Goal: Information Seeking & Learning: Learn about a topic

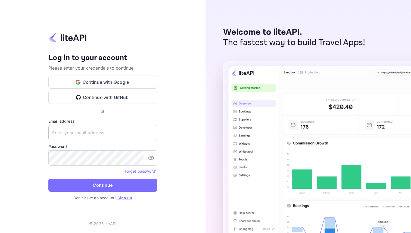
click at [103, 131] on input "text" at bounding box center [102, 132] width 109 height 15
paste input "[PERSON_NAME][EMAIL_ADDRESS][DOMAIN_NAME]"
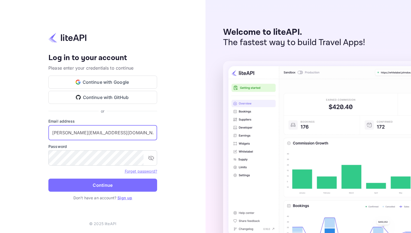
type input "[PERSON_NAME][EMAIL_ADDRESS][DOMAIN_NAME]"
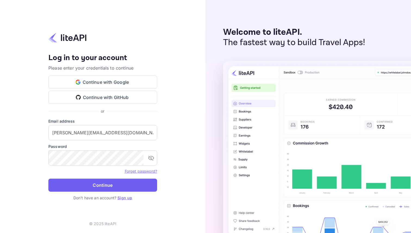
click at [95, 186] on button "Continue" at bounding box center [102, 184] width 109 height 13
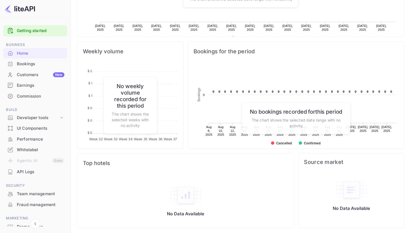
scroll to position [182, 0]
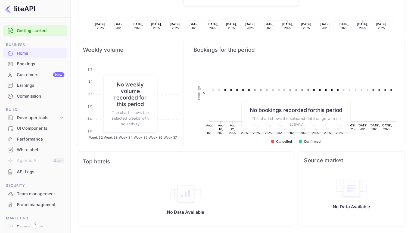
click at [44, 172] on div "API Logs" at bounding box center [41, 172] width 48 height 6
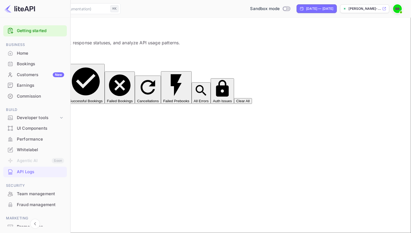
click at [35, 64] on div "Bookings" at bounding box center [40, 64] width 47 height 6
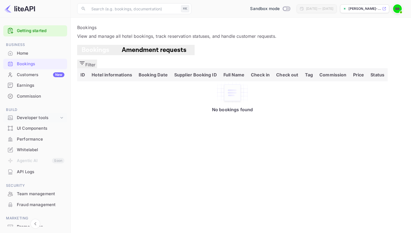
click at [50, 117] on div "Developer tools" at bounding box center [38, 118] width 42 height 6
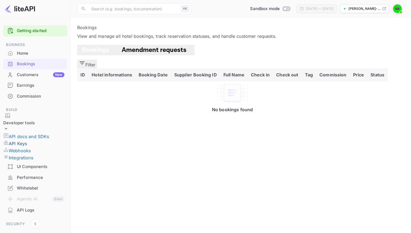
click at [27, 140] on p "API Keys" at bounding box center [18, 143] width 18 height 7
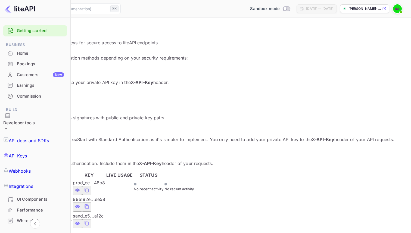
click at [47, 54] on div "Home" at bounding box center [40, 53] width 47 height 6
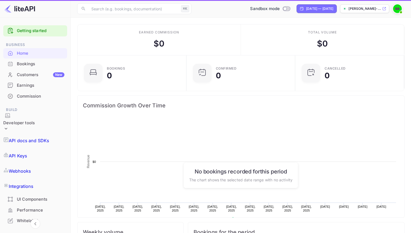
scroll to position [88, 106]
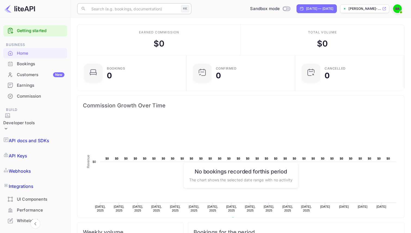
click at [122, 11] on input "text" at bounding box center [133, 8] width 91 height 11
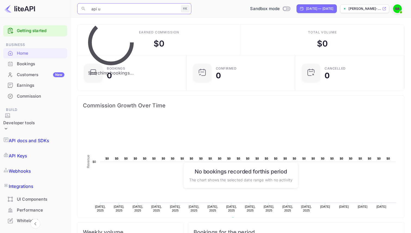
type input "api"
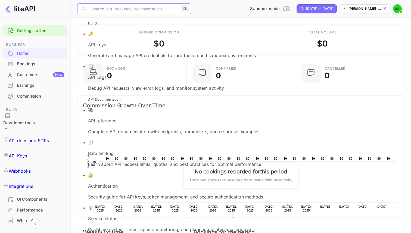
click at [141, 56] on ul "Build 🔑 API keys Generate and manage API credentials for production and sandbox…" at bounding box center [170, 213] width 186 height 387
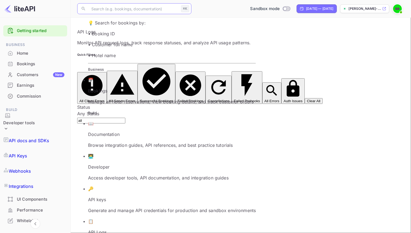
click at [40, 148] on link "API Keys" at bounding box center [35, 155] width 64 height 15
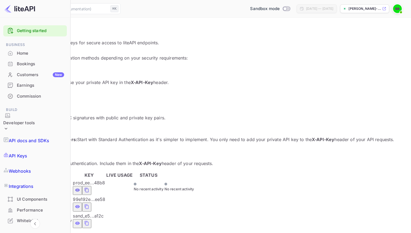
click at [26, 53] on div "Home" at bounding box center [40, 53] width 47 height 6
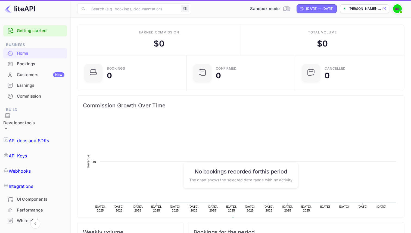
scroll to position [0, 0]
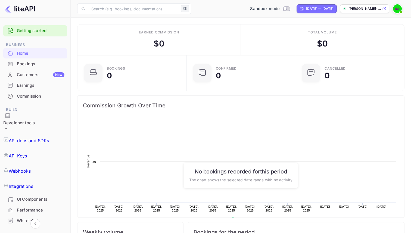
click at [32, 32] on link "Getting started" at bounding box center [41, 31] width 48 height 6
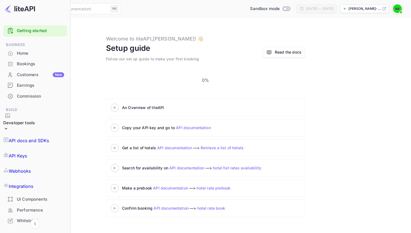
click at [31, 55] on div "Home" at bounding box center [40, 53] width 47 height 6
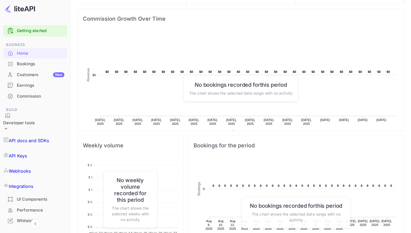
scroll to position [106, 0]
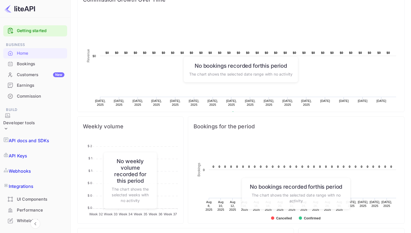
click at [49, 196] on div "UI Components" at bounding box center [41, 199] width 48 height 6
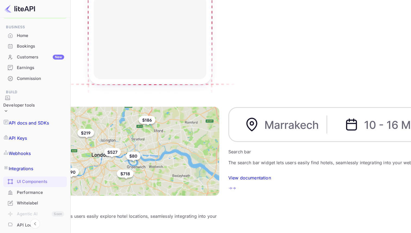
scroll to position [31, 0]
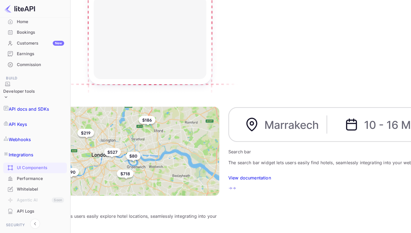
click at [42, 208] on div "API Logs" at bounding box center [40, 211] width 47 height 6
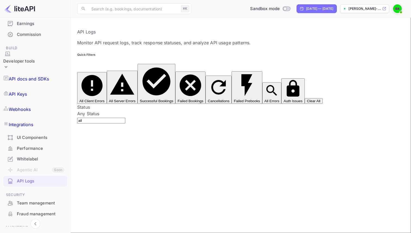
scroll to position [63, 0]
click at [50, 199] on div "Team management" at bounding box center [41, 202] width 48 height 6
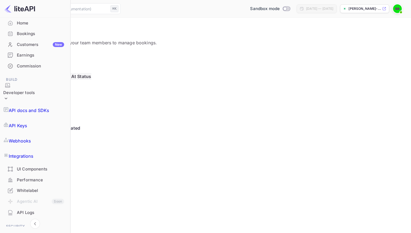
scroll to position [21, 0]
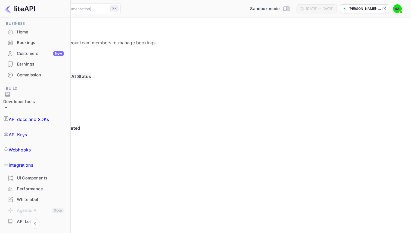
click at [40, 127] on link "API Keys" at bounding box center [35, 134] width 64 height 15
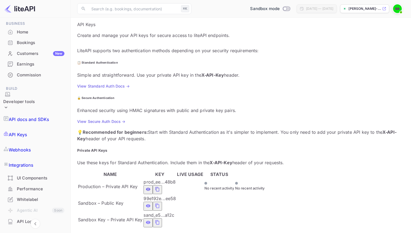
scroll to position [8, 0]
click at [49, 116] on p "API docs and SDKs" at bounding box center [29, 119] width 40 height 7
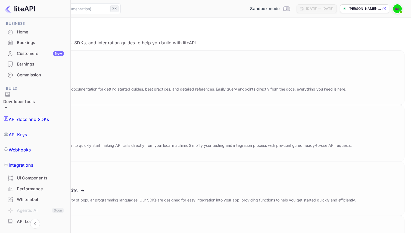
click at [397, 8] on img at bounding box center [397, 8] width 9 height 9
click at [34, 218] on div "API Logs" at bounding box center [40, 221] width 47 height 6
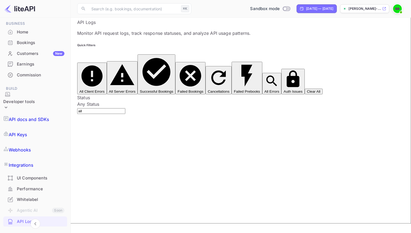
scroll to position [13, 0]
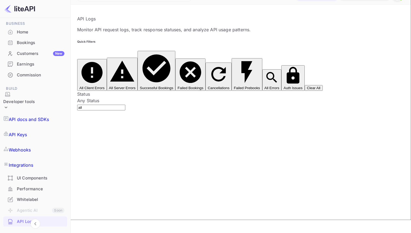
type input "get"
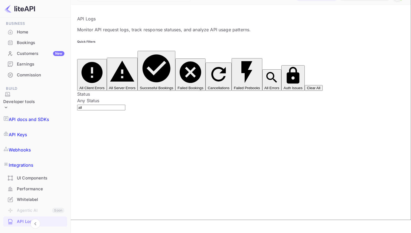
scroll to position [0, 0]
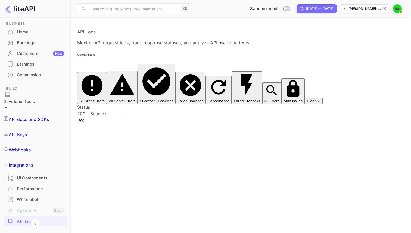
click at [304, 98] on button "Clear All" at bounding box center [313, 101] width 18 height 6
type input "all"
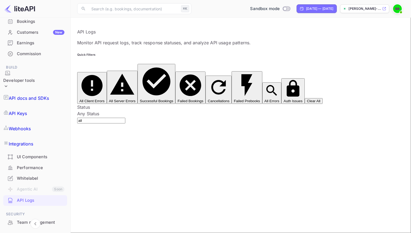
scroll to position [41, 0]
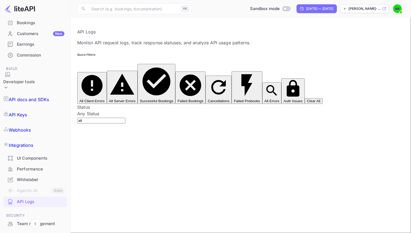
click at [27, 111] on p "API Keys" at bounding box center [18, 114] width 18 height 7
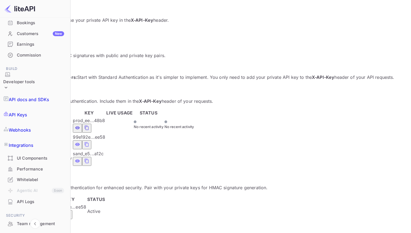
scroll to position [74, 0]
click at [194, 124] on span "No recent activity" at bounding box center [179, 126] width 30 height 4
click at [163, 124] on span "No recent activity" at bounding box center [149, 126] width 30 height 4
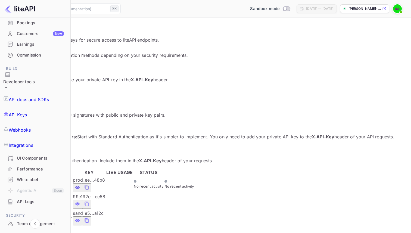
scroll to position [0, 0]
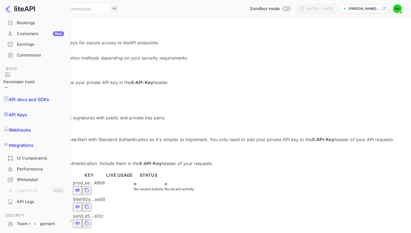
click at [283, 136] on p "💡 Recommended for beginners: Start with Standard Authentication as it's simpler…" at bounding box center [205, 139] width 397 height 7
click at [279, 10] on input "Switch to Production mode" at bounding box center [284, 9] width 11 height 4
checkbox input "true"
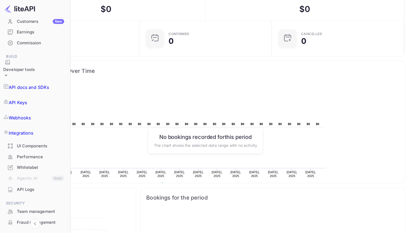
scroll to position [51, 0]
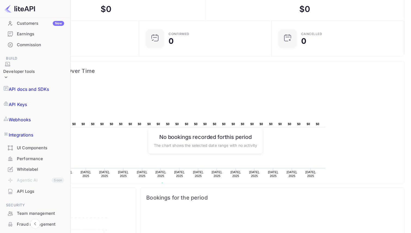
click at [36, 188] on div "API Logs" at bounding box center [40, 191] width 47 height 6
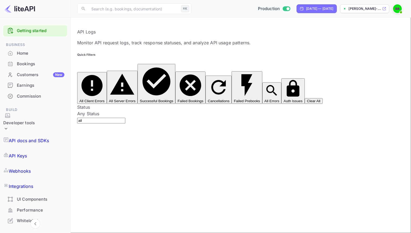
click at [42, 52] on div "Home" at bounding box center [41, 53] width 48 height 6
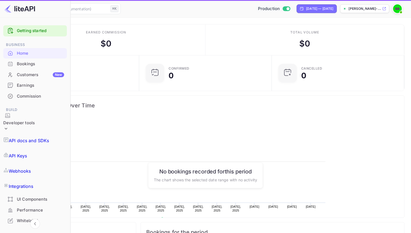
scroll to position [88, 106]
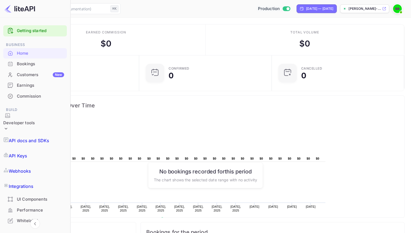
click at [310, 44] on div "$ 0" at bounding box center [304, 43] width 11 height 12
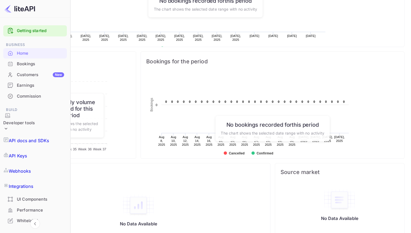
scroll to position [182, 0]
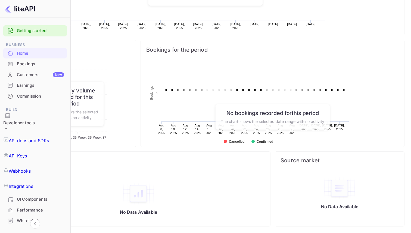
click at [322, 171] on div "No Data Available" at bounding box center [339, 193] width 129 height 48
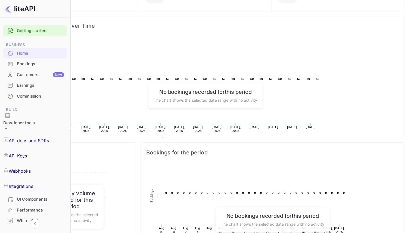
scroll to position [75, 0]
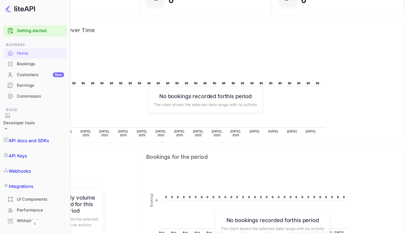
click at [231, 114] on rect at bounding box center [169, 96] width 315 height 109
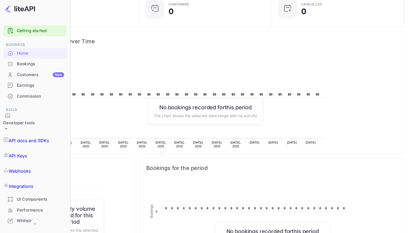
scroll to position [49, 0]
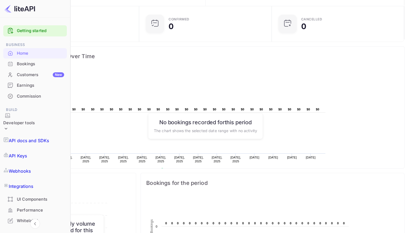
drag, startPoint x: 192, startPoint y: 121, endPoint x: 308, endPoint y: 124, distance: 116.3
click at [308, 124] on div "Created with Highcharts 10.3.3 Revenue Chart context menu $0 ​ $0 $0 ​ $0 $0 ​ …" at bounding box center [205, 126] width 397 height 120
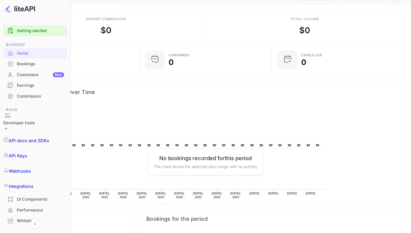
scroll to position [0, 0]
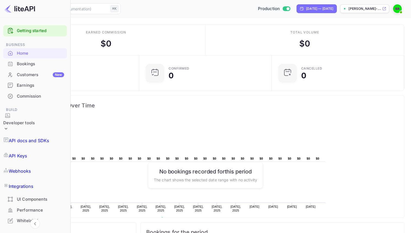
click at [27, 67] on div "Bookings" at bounding box center [40, 64] width 47 height 6
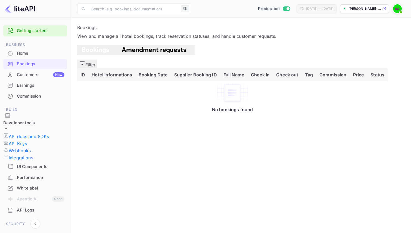
click at [38, 74] on div "Customers New" at bounding box center [41, 75] width 48 height 6
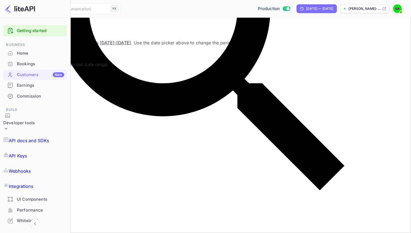
click at [45, 87] on div "Earnings" at bounding box center [40, 85] width 47 height 6
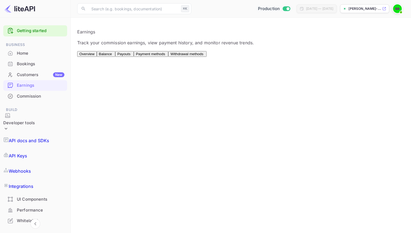
click at [45, 98] on div "Commission" at bounding box center [41, 96] width 48 height 6
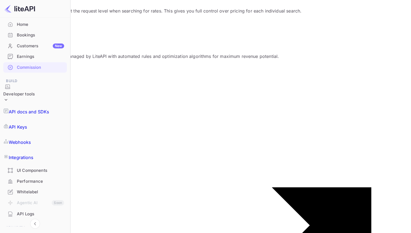
scroll to position [30, 0]
click at [48, 166] on div "UI Components" at bounding box center [40, 169] width 47 height 6
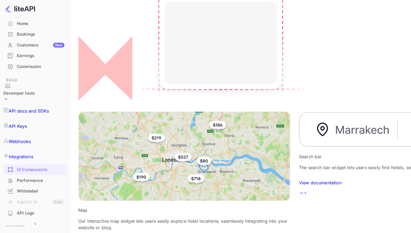
scroll to position [133, 0]
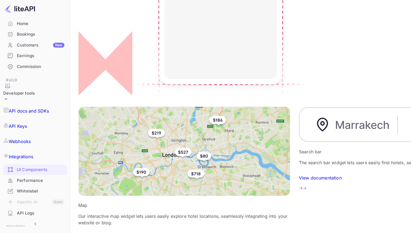
click at [40, 175] on div "Performance" at bounding box center [35, 180] width 64 height 11
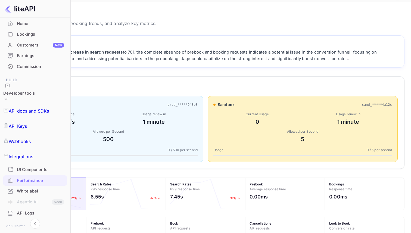
scroll to position [23, 0]
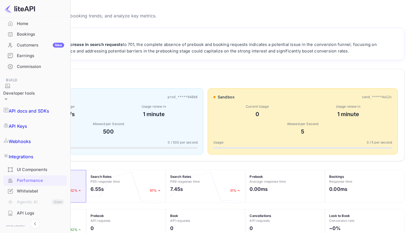
click at [197, 126] on div "Allowed per Second" at bounding box center [108, 123] width 178 height 5
click at [185, 125] on div "Current Usage ~ 0 req/s Usage renew in 1 minute Allowed per Second 500" at bounding box center [108, 119] width 178 height 31
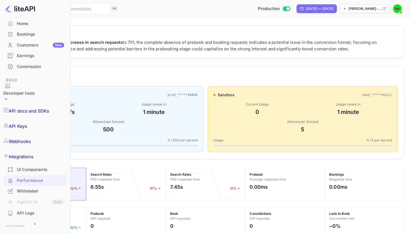
scroll to position [0, 0]
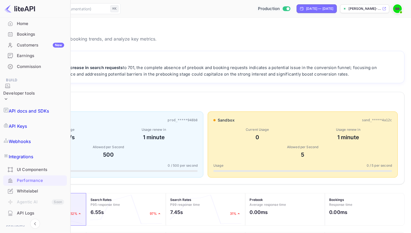
drag, startPoint x: 198, startPoint y: 67, endPoint x: 220, endPoint y: 79, distance: 24.4
click at [220, 77] on div "Despite a significant 142% increase in search requests to 701, the complete abs…" at bounding box center [205, 70] width 384 height 13
drag, startPoint x: 218, startPoint y: 68, endPoint x: 251, endPoint y: 81, distance: 35.7
click at [250, 77] on div "Despite a significant 142% increase in search requests to 701, the complete abs…" at bounding box center [205, 70] width 384 height 13
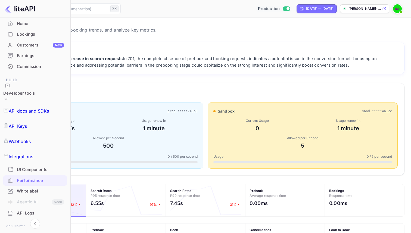
scroll to position [12, 0]
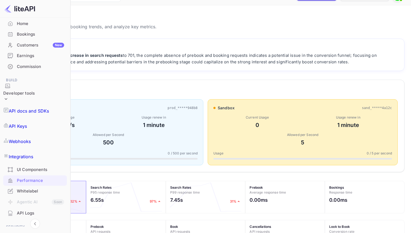
click at [180, 71] on div "AI Insights NEW Despite a significant 142% increase in search requests to 701, …" at bounding box center [205, 55] width 397 height 32
drag, startPoint x: 183, startPoint y: 70, endPoint x: 91, endPoint y: 42, distance: 95.9
click at [91, 42] on div "AI Insights NEW Despite a significant 142% increase in search requests to 701, …" at bounding box center [205, 55] width 397 height 32
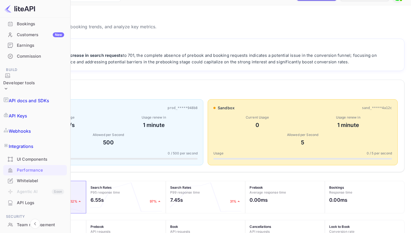
scroll to position [50, 0]
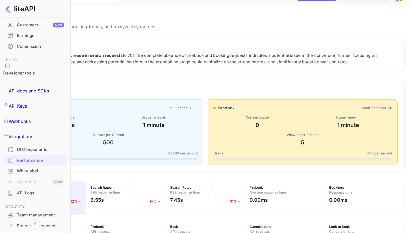
click at [28, 168] on div "Whitelabel" at bounding box center [40, 171] width 47 height 6
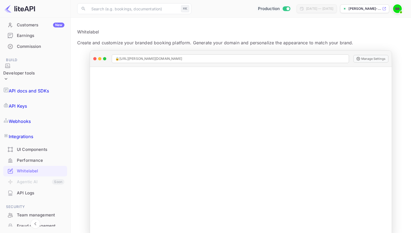
click at [39, 190] on div "API Logs" at bounding box center [41, 193] width 48 height 6
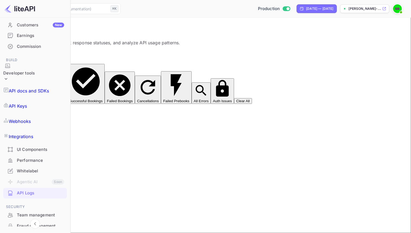
click at [282, 8] on input "Switch to Sandbox mode" at bounding box center [287, 9] width 11 height 4
checkbox input "false"
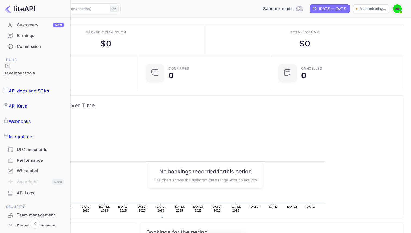
scroll to position [88, 106]
